Goal: Transaction & Acquisition: Download file/media

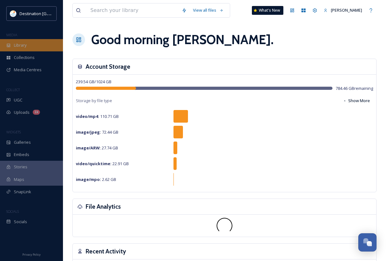
click at [26, 46] on span "Library" at bounding box center [20, 45] width 13 height 6
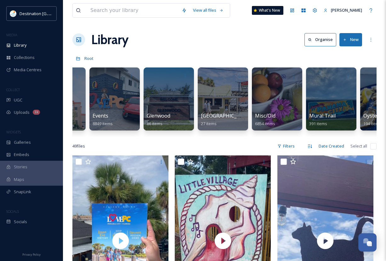
scroll to position [0, 372]
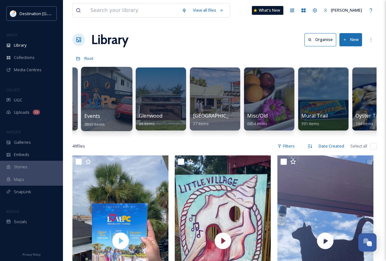
click at [105, 113] on div "Events 8849 items" at bounding box center [106, 120] width 45 height 16
click at [108, 99] on div at bounding box center [106, 99] width 51 height 64
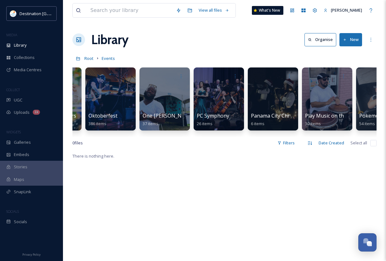
scroll to position [0, 1186]
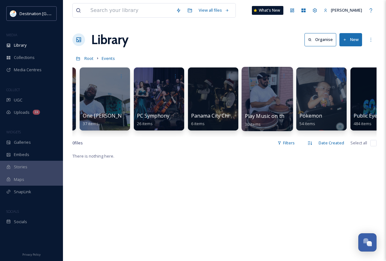
click at [259, 78] on div at bounding box center [267, 76] width 45 height 12
click at [263, 78] on div at bounding box center [267, 76] width 45 height 12
click at [261, 123] on span "30 items" at bounding box center [253, 124] width 16 height 6
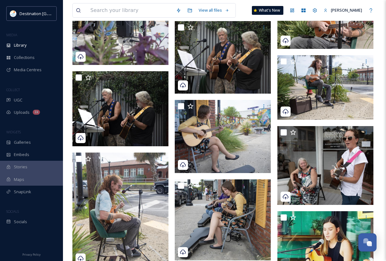
scroll to position [1071, 0]
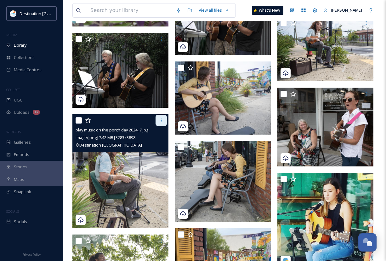
click at [160, 121] on icon at bounding box center [161, 120] width 5 height 5
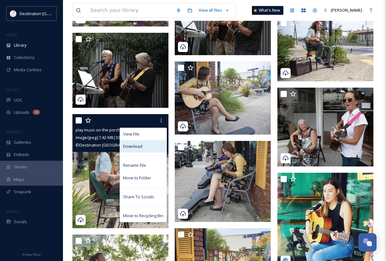
click at [148, 147] on div "Download" at bounding box center [143, 146] width 47 height 12
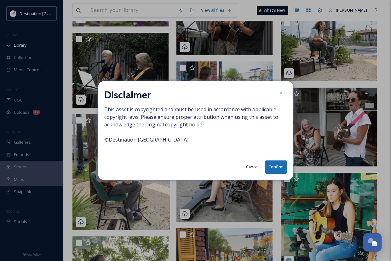
click at [276, 166] on button "Confirm" at bounding box center [276, 166] width 22 height 13
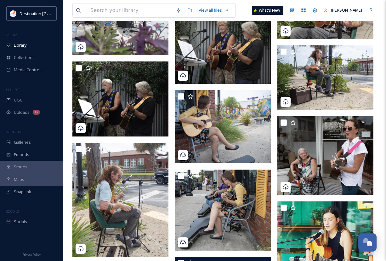
scroll to position [1039, 0]
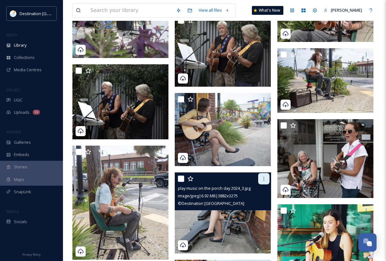
click at [267, 180] on div at bounding box center [263, 178] width 11 height 11
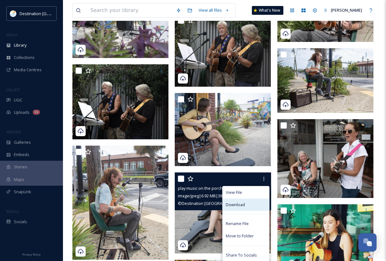
click at [254, 207] on div "Download" at bounding box center [246, 204] width 47 height 12
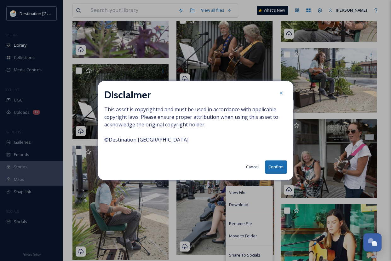
click at [277, 166] on button "Confirm" at bounding box center [276, 166] width 22 height 13
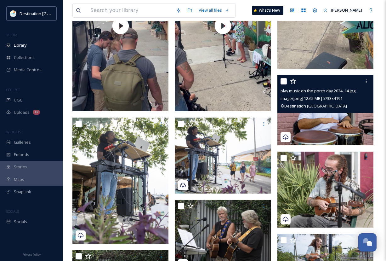
scroll to position [850, 0]
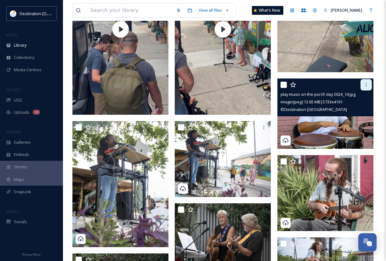
click at [370, 88] on div at bounding box center [366, 84] width 11 height 11
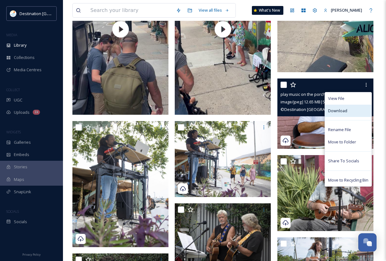
click at [362, 108] on div "Download" at bounding box center [348, 111] width 47 height 12
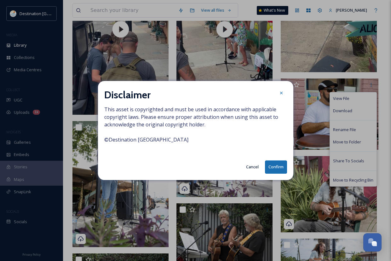
click at [278, 173] on button "Confirm" at bounding box center [276, 166] width 22 height 13
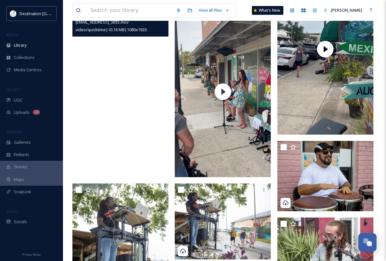
scroll to position [787, 0]
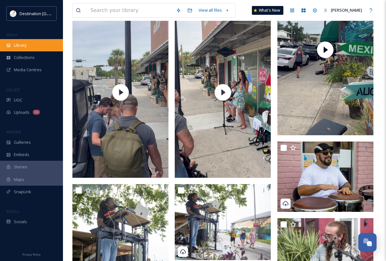
click at [34, 41] on div "Library" at bounding box center [31, 45] width 63 height 12
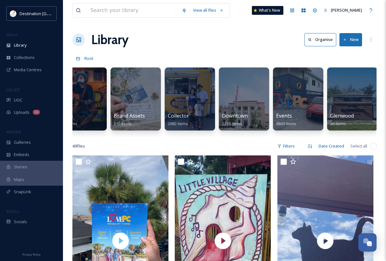
scroll to position [0, 225]
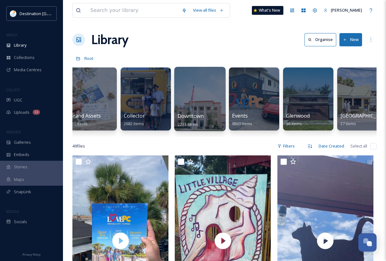
click at [207, 103] on div at bounding box center [199, 99] width 51 height 64
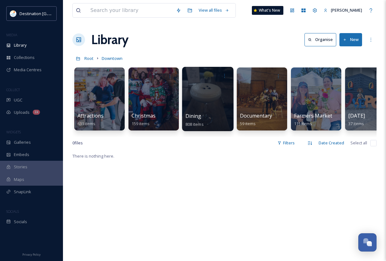
click at [194, 96] on div at bounding box center [207, 99] width 51 height 64
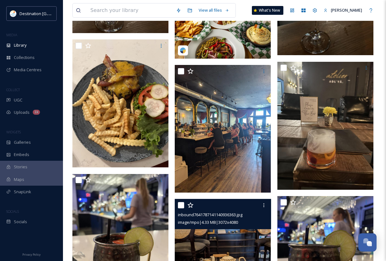
scroll to position [6928, 0]
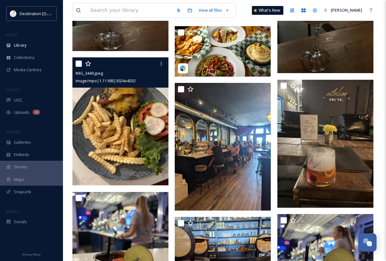
click at [103, 145] on img at bounding box center [120, 121] width 96 height 128
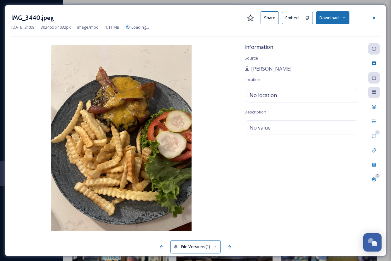
click at [373, 22] on div at bounding box center [373, 17] width 11 height 11
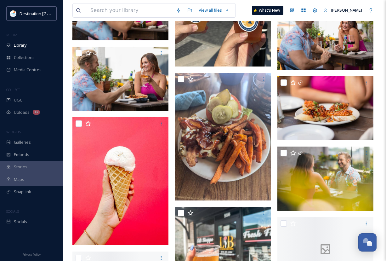
scroll to position [7621, 0]
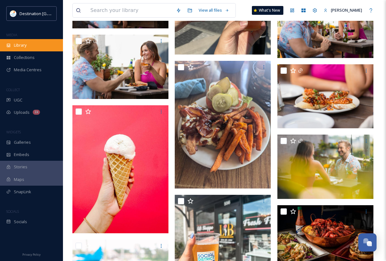
click at [24, 48] on span "Library" at bounding box center [20, 45] width 13 height 6
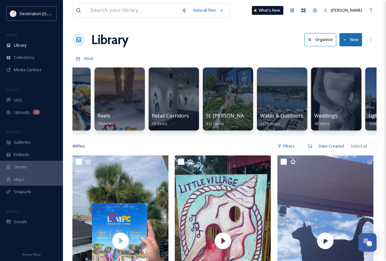
scroll to position [0, 708]
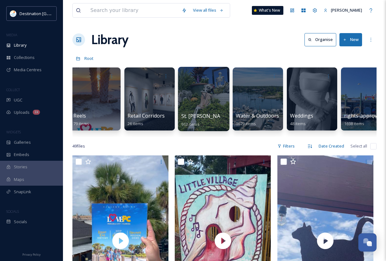
click at [217, 112] on div "St. [PERSON_NAME] 912 items" at bounding box center [203, 120] width 45 height 16
click at [199, 100] on div at bounding box center [203, 99] width 51 height 64
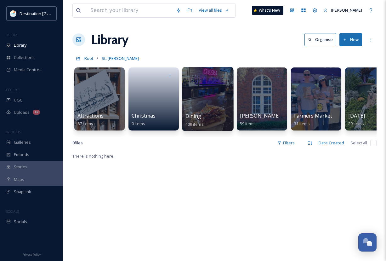
click at [208, 116] on div "Dining 409 items" at bounding box center [207, 120] width 45 height 16
click at [213, 109] on div at bounding box center [207, 99] width 51 height 64
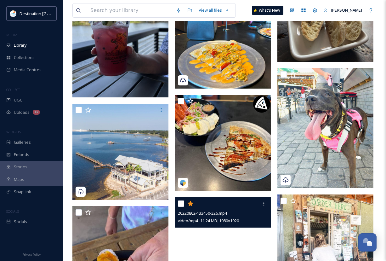
scroll to position [913, 0]
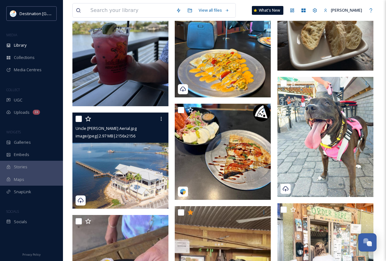
click at [145, 200] on img at bounding box center [120, 160] width 96 height 96
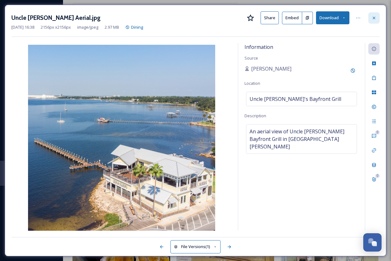
click at [372, 17] on icon at bounding box center [373, 17] width 5 height 5
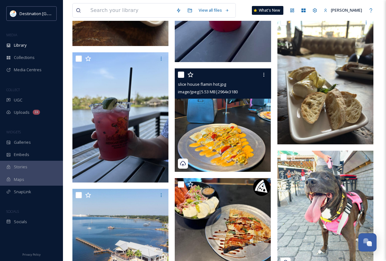
scroll to position [945, 0]
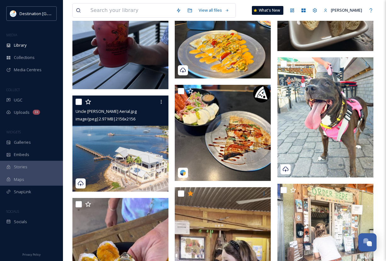
click at [133, 171] on img at bounding box center [120, 143] width 96 height 96
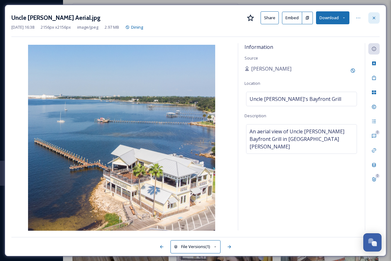
click at [375, 19] on icon at bounding box center [373, 17] width 5 height 5
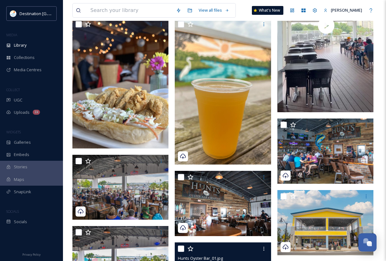
scroll to position [31, 0]
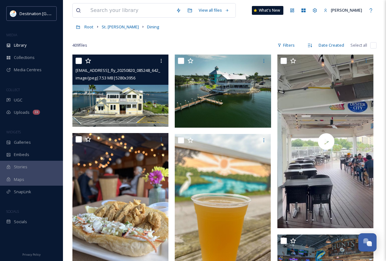
click at [134, 113] on img at bounding box center [120, 90] width 96 height 72
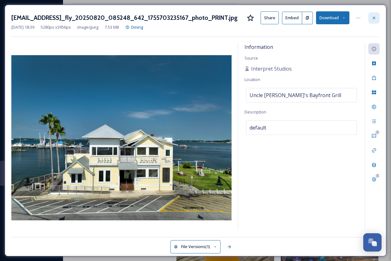
click at [373, 19] on icon at bounding box center [373, 17] width 5 height 5
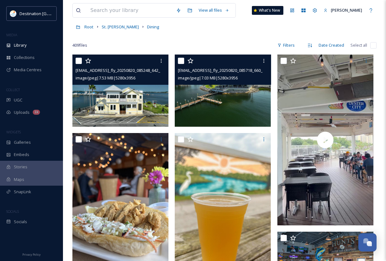
click at [213, 115] on img at bounding box center [223, 90] width 96 height 72
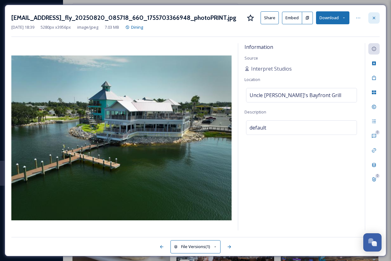
click at [372, 20] on icon at bounding box center [373, 17] width 5 height 5
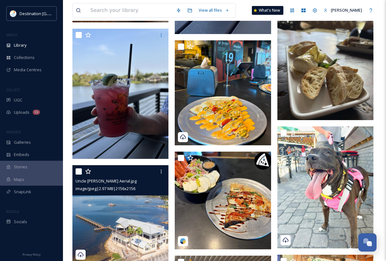
scroll to position [945, 0]
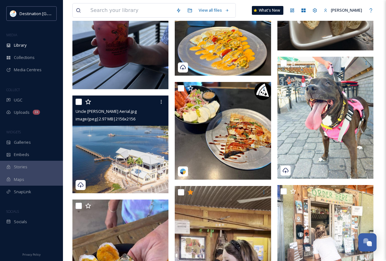
click at [132, 174] on img at bounding box center [121, 144] width 98 height 98
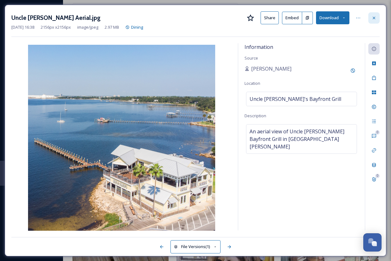
click at [372, 18] on icon at bounding box center [373, 17] width 5 height 5
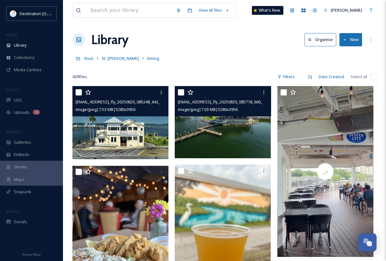
click at [122, 141] on img at bounding box center [121, 122] width 98 height 73
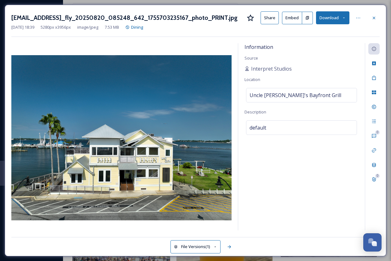
click at [374, 25] on div "[DATE] 18:39 5280 px x 3956 px image/jpeg 7.53 MB Dining" at bounding box center [195, 27] width 368 height 6
click at [375, 20] on icon at bounding box center [373, 17] width 5 height 5
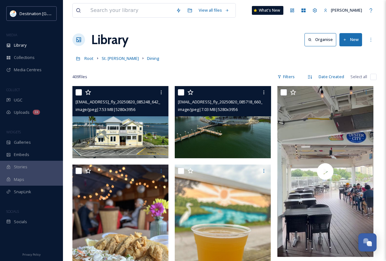
click at [212, 146] on img at bounding box center [223, 122] width 96 height 72
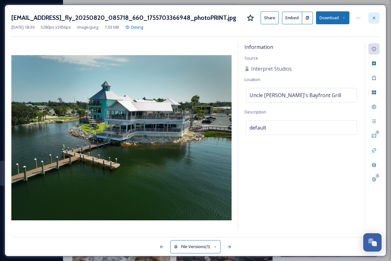
click at [369, 21] on div at bounding box center [373, 17] width 11 height 11
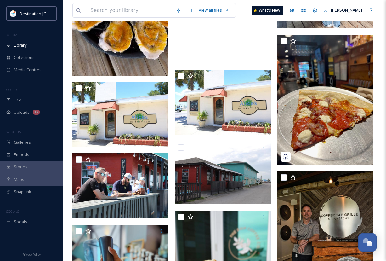
scroll to position [1228, 0]
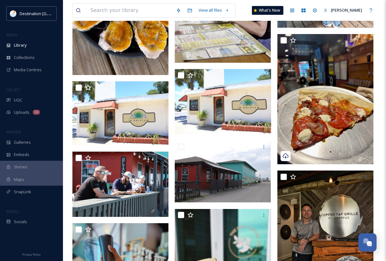
click at [20, 37] on div "MEDIA" at bounding box center [31, 35] width 63 height 8
click at [19, 42] on span "Library" at bounding box center [20, 45] width 13 height 6
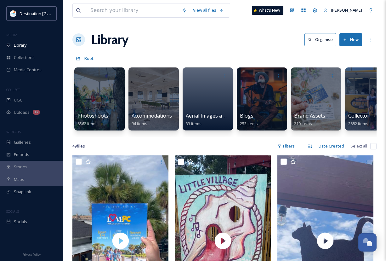
scroll to position [0, 320]
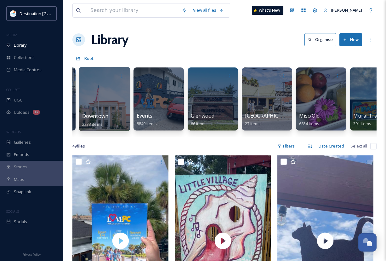
click at [104, 109] on div at bounding box center [104, 99] width 51 height 64
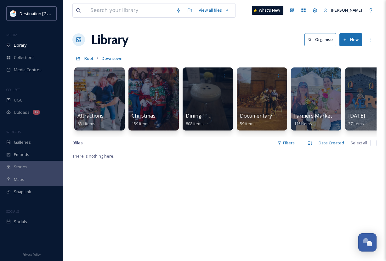
drag, startPoint x: 185, startPoint y: 135, endPoint x: 212, endPoint y: 140, distance: 27.1
click at [212, 137] on div "Attractions 631 items Christmas 159 items Dining 808 items Documentary 59 items…" at bounding box center [224, 100] width 304 height 72
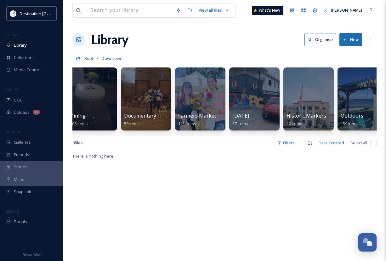
scroll to position [0, 110]
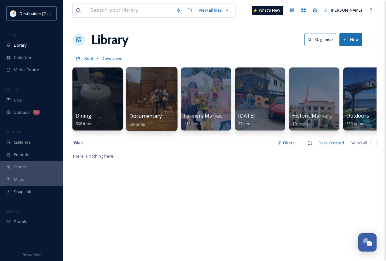
click at [163, 111] on div at bounding box center [151, 99] width 51 height 64
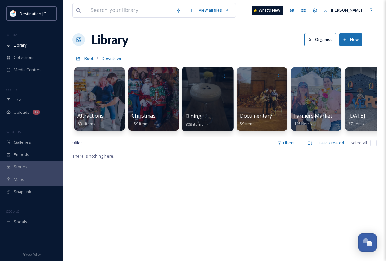
click at [218, 112] on div at bounding box center [207, 99] width 51 height 64
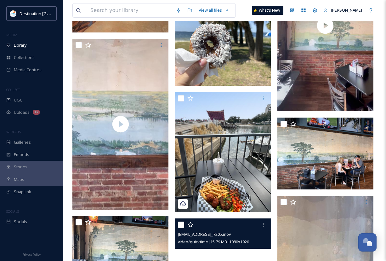
scroll to position [4551, 0]
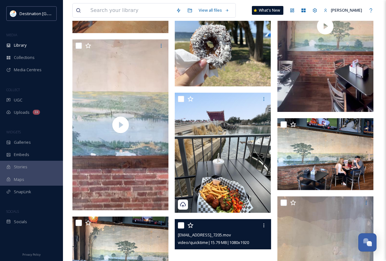
click at [240, 155] on img at bounding box center [223, 153] width 96 height 120
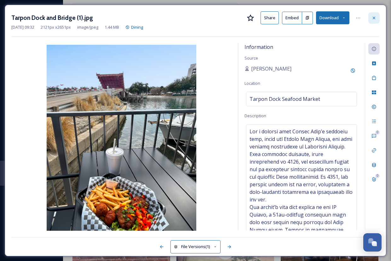
click at [371, 17] on div at bounding box center [373, 17] width 11 height 11
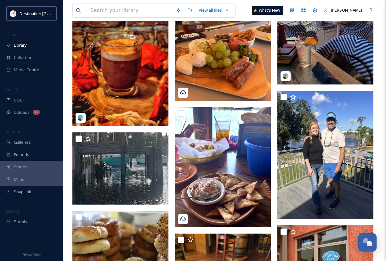
scroll to position [6024, 0]
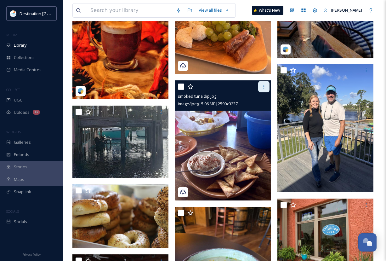
click at [262, 84] on icon at bounding box center [263, 86] width 5 height 5
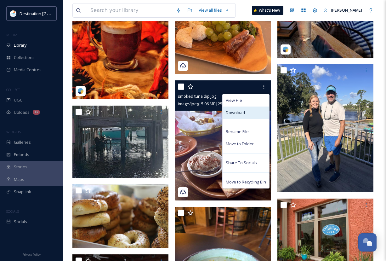
click at [244, 110] on span "Download" at bounding box center [235, 113] width 19 height 6
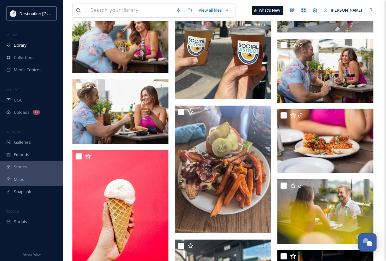
scroll to position [7567, 0]
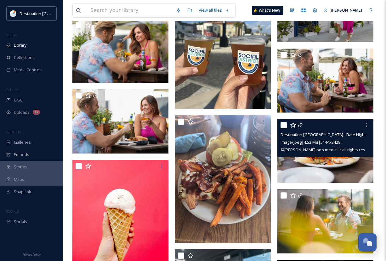
click at [316, 167] on img at bounding box center [325, 151] width 96 height 64
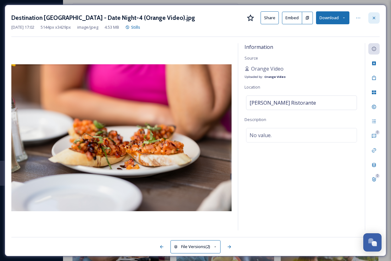
click at [370, 16] on div at bounding box center [373, 17] width 11 height 11
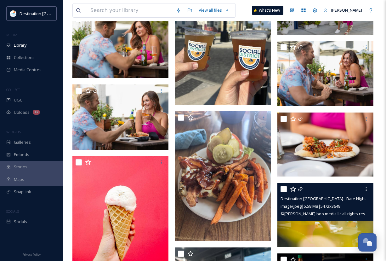
scroll to position [7693, 0]
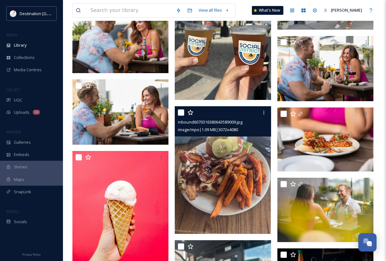
click at [264, 205] on img at bounding box center [223, 170] width 96 height 128
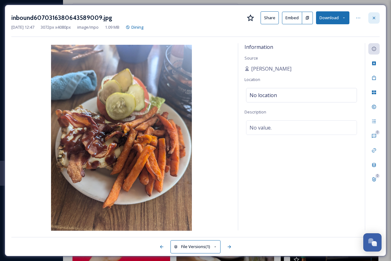
click at [373, 17] on icon at bounding box center [373, 17] width 5 height 5
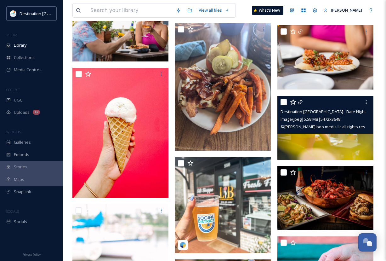
scroll to position [7756, 0]
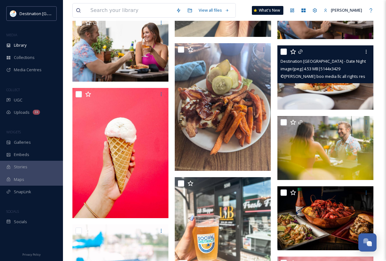
click at [342, 104] on img at bounding box center [325, 77] width 96 height 64
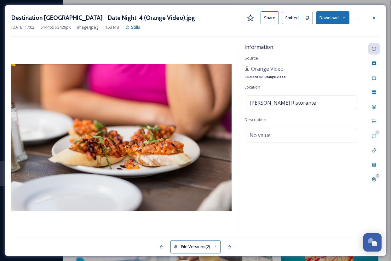
click at [339, 14] on button "Download" at bounding box center [332, 17] width 33 height 13
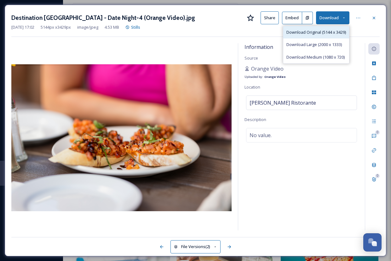
click at [311, 36] on div "Download Original (5144 x 3429)" at bounding box center [316, 32] width 66 height 12
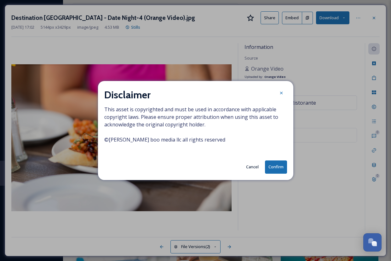
click at [249, 166] on button "Cancel" at bounding box center [252, 167] width 19 height 12
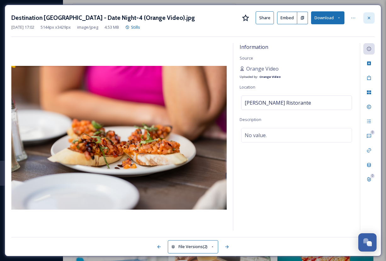
click at [367, 16] on icon at bounding box center [369, 17] width 5 height 5
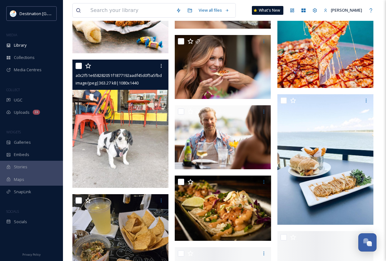
scroll to position [8197, 0]
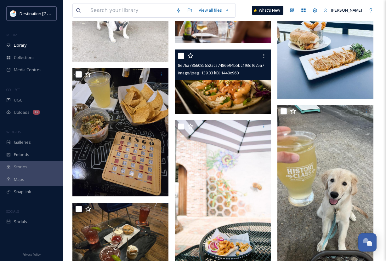
click at [211, 83] on img at bounding box center [223, 81] width 96 height 64
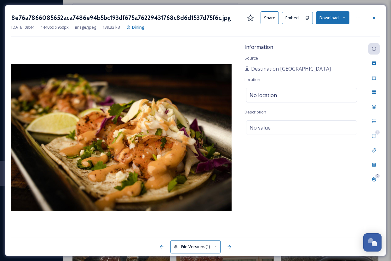
click at [367, 17] on div "8e76a7866085652aca7486e94b5bc193df675a76229431768c8d6d1537d75f6c.jpg Share Embe…" at bounding box center [195, 17] width 368 height 13
click at [368, 20] on div at bounding box center [373, 17] width 11 height 11
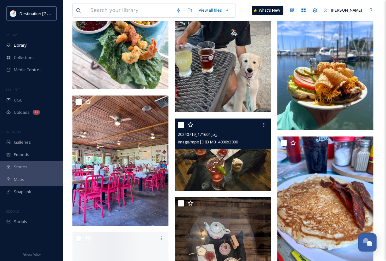
scroll to position [8575, 0]
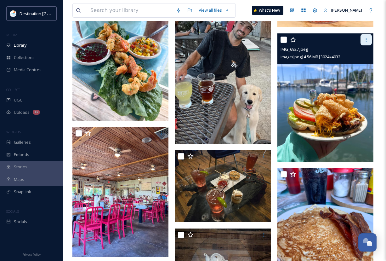
click at [368, 39] on icon at bounding box center [366, 39] width 5 height 5
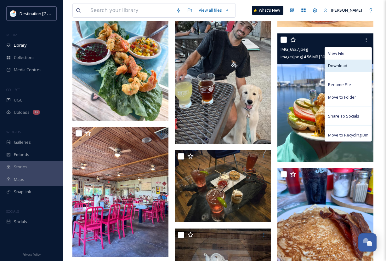
click at [355, 66] on div "Download" at bounding box center [348, 66] width 47 height 12
